Goal: Transaction & Acquisition: Purchase product/service

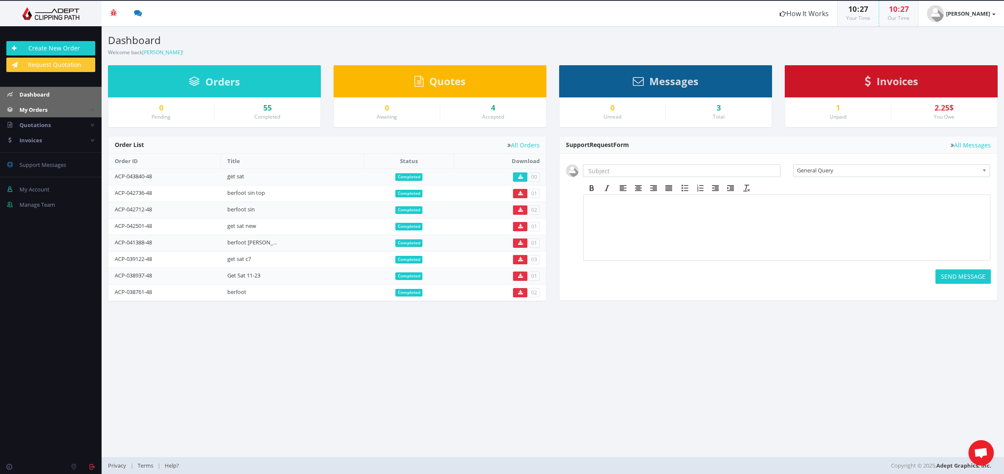
click at [36, 105] on link "My Orders" at bounding box center [51, 109] width 102 height 15
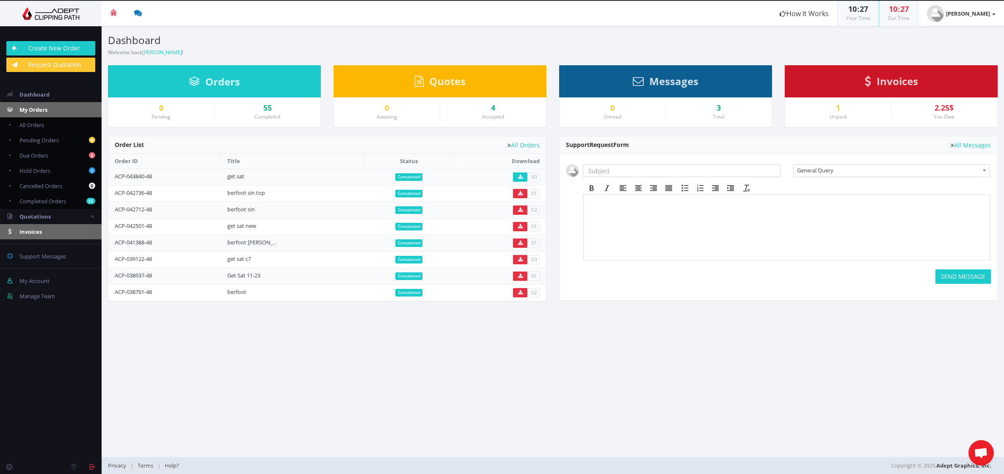
click at [36, 231] on span "Invoices" at bounding box center [30, 232] width 22 height 8
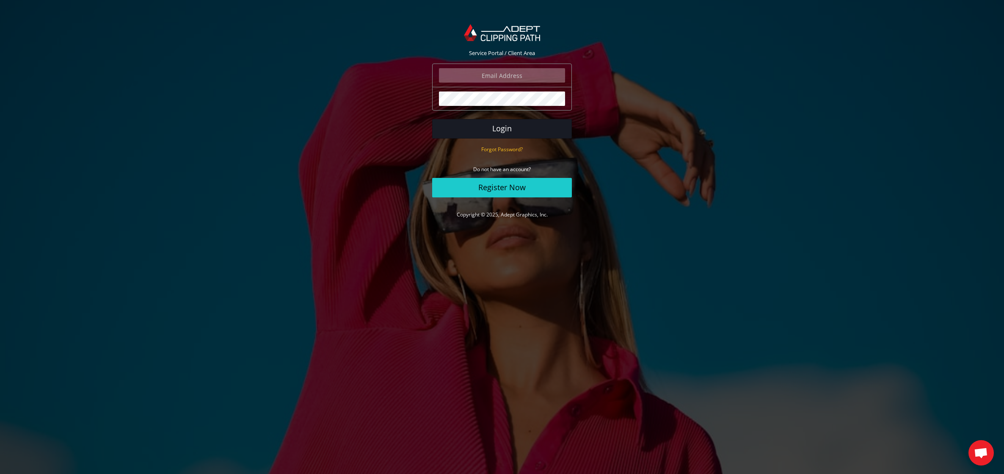
type input "aya@aya.co.il"
click at [509, 130] on button "Login" at bounding box center [502, 128] width 140 height 19
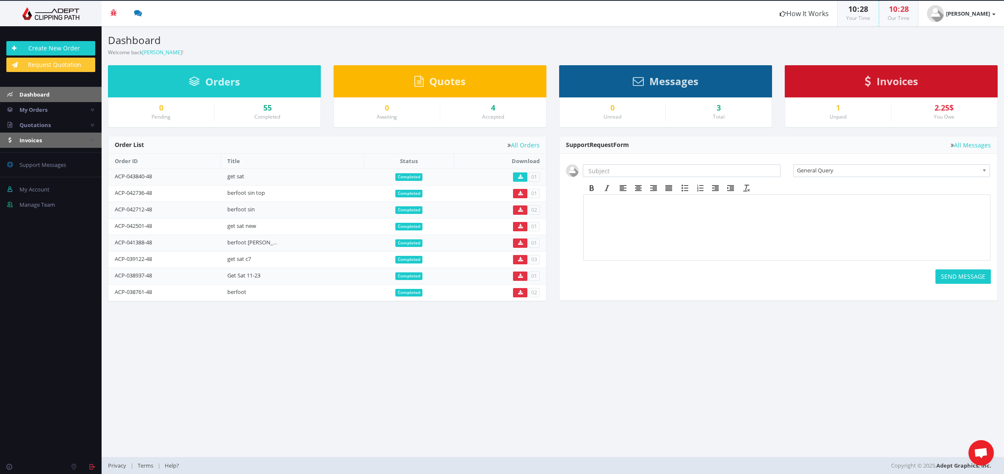
click at [35, 141] on span "Invoices" at bounding box center [30, 140] width 22 height 8
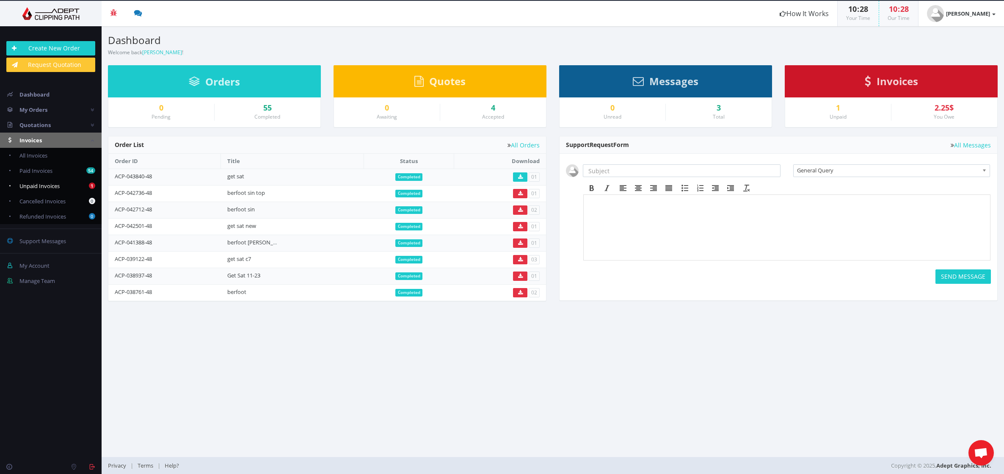
click at [40, 185] on span "Unpaid Invoices" at bounding box center [39, 186] width 40 height 8
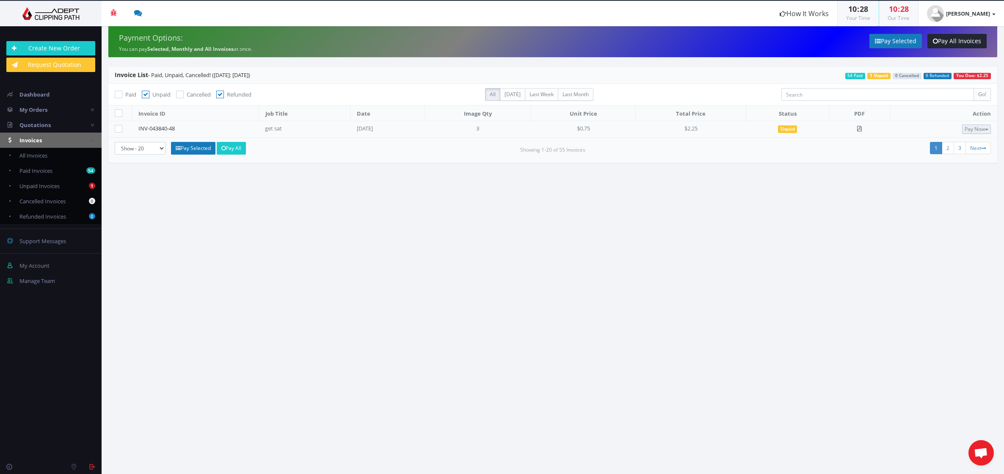
click at [976, 129] on button "Pay Now" at bounding box center [976, 128] width 29 height 9
click at [950, 144] on span "PayPal" at bounding box center [948, 143] width 19 height 8
